Goal: Information Seeking & Learning: Find specific page/section

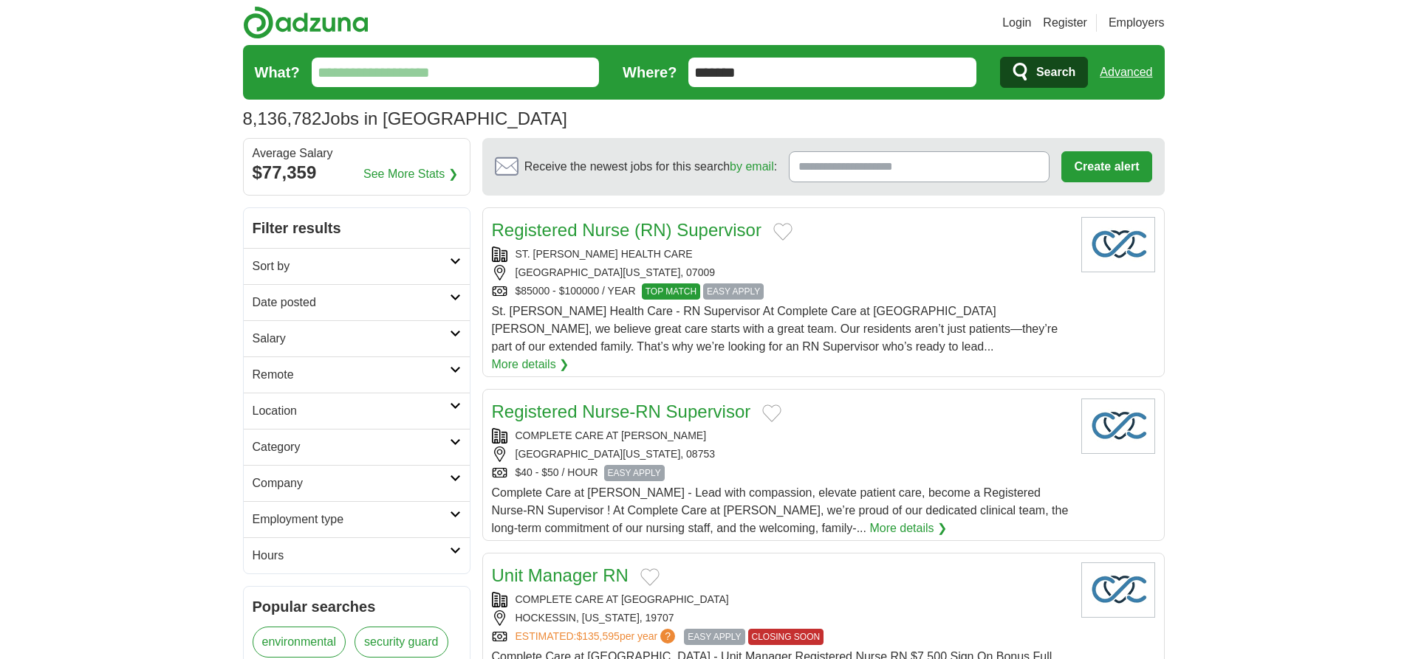
type input "*******"
click at [1125, 72] on link "Advanced" at bounding box center [1125, 73] width 52 height 30
